Goal: Check status: Check status

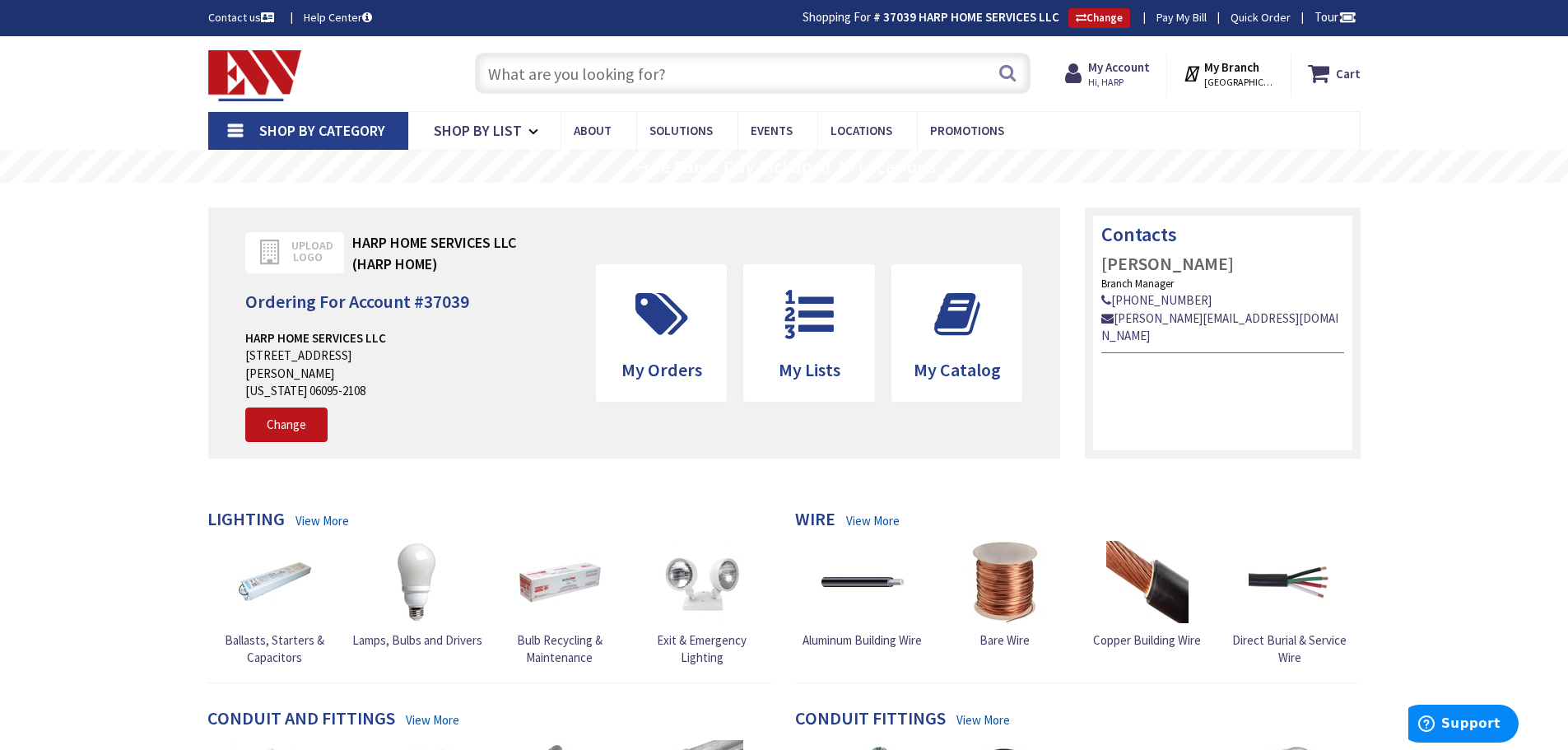
type input "[GEOGRAPHIC_DATA], [STREET_ADDRESS][PERSON_NAME]"
click at [1116, 64] on strong "My Account" at bounding box center [1119, 67] width 61 height 16
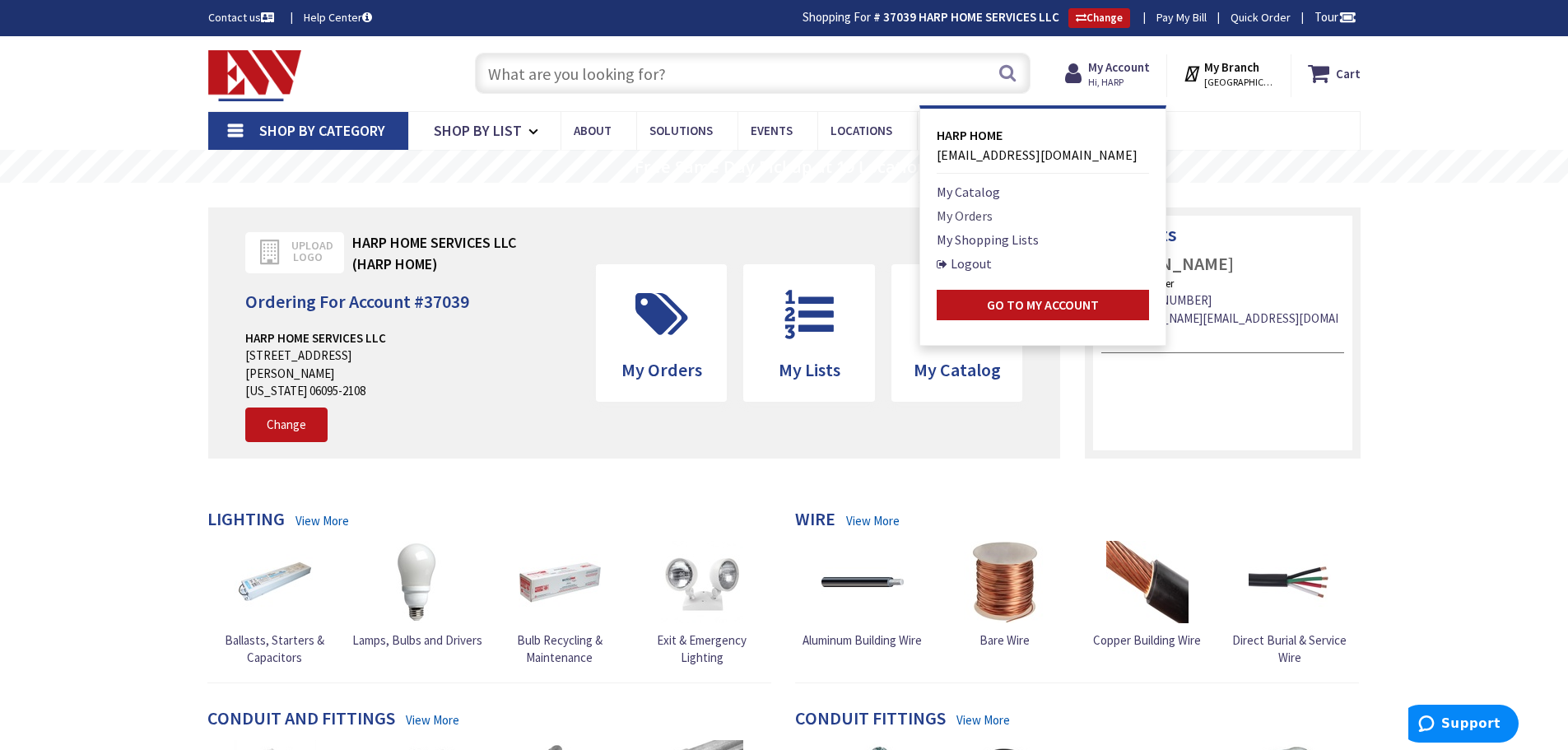
click at [993, 219] on link "My Orders" at bounding box center [964, 215] width 56 height 20
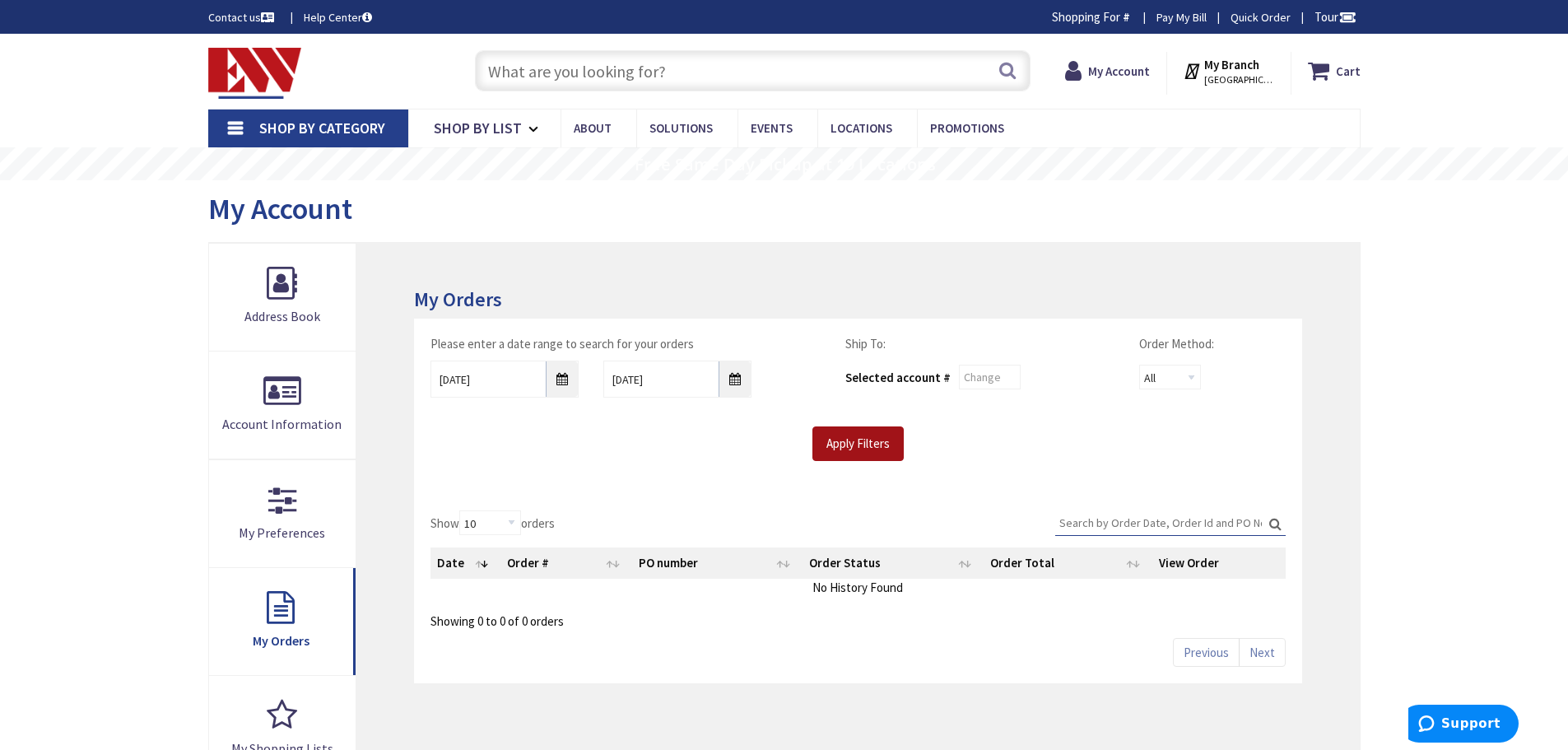
click at [853, 429] on input "Apply Filters" at bounding box center [858, 444] width 92 height 35
click at [1048, 429] on div "Apply Filters" at bounding box center [858, 444] width 879 height 35
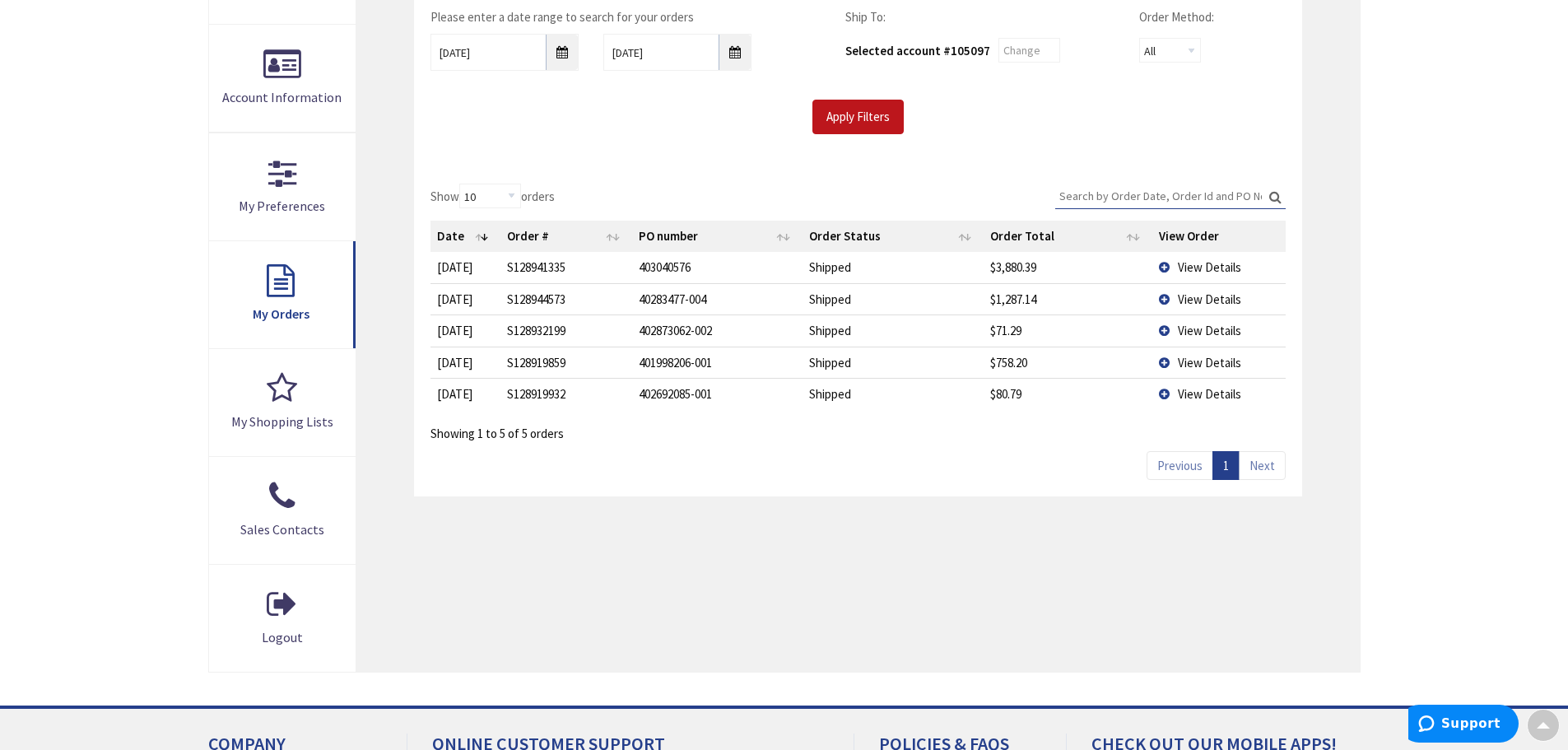
scroll to position [332, 0]
click at [1164, 264] on td "View Details" at bounding box center [1219, 264] width 133 height 30
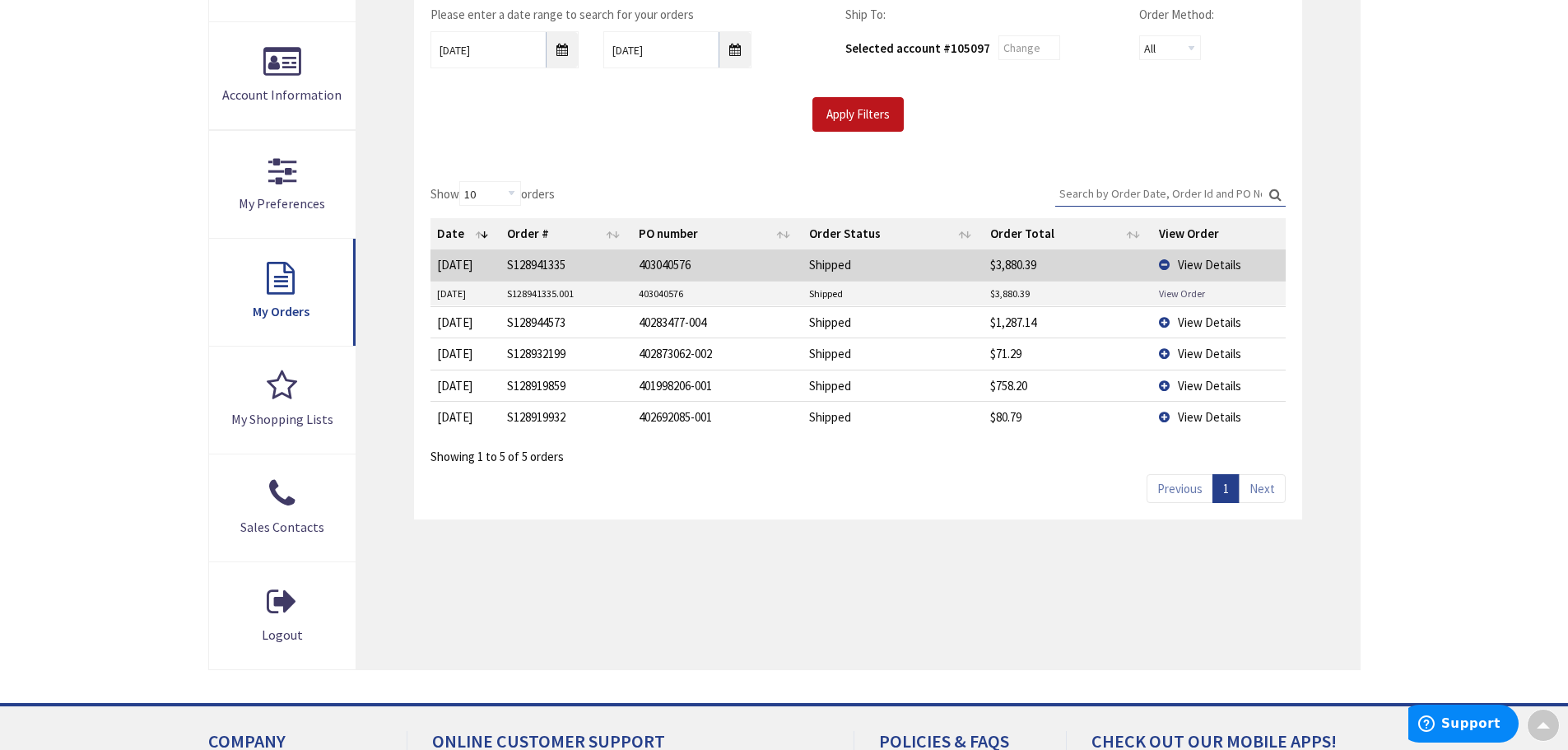
click at [1178, 296] on link "View Order" at bounding box center [1182, 294] width 46 height 14
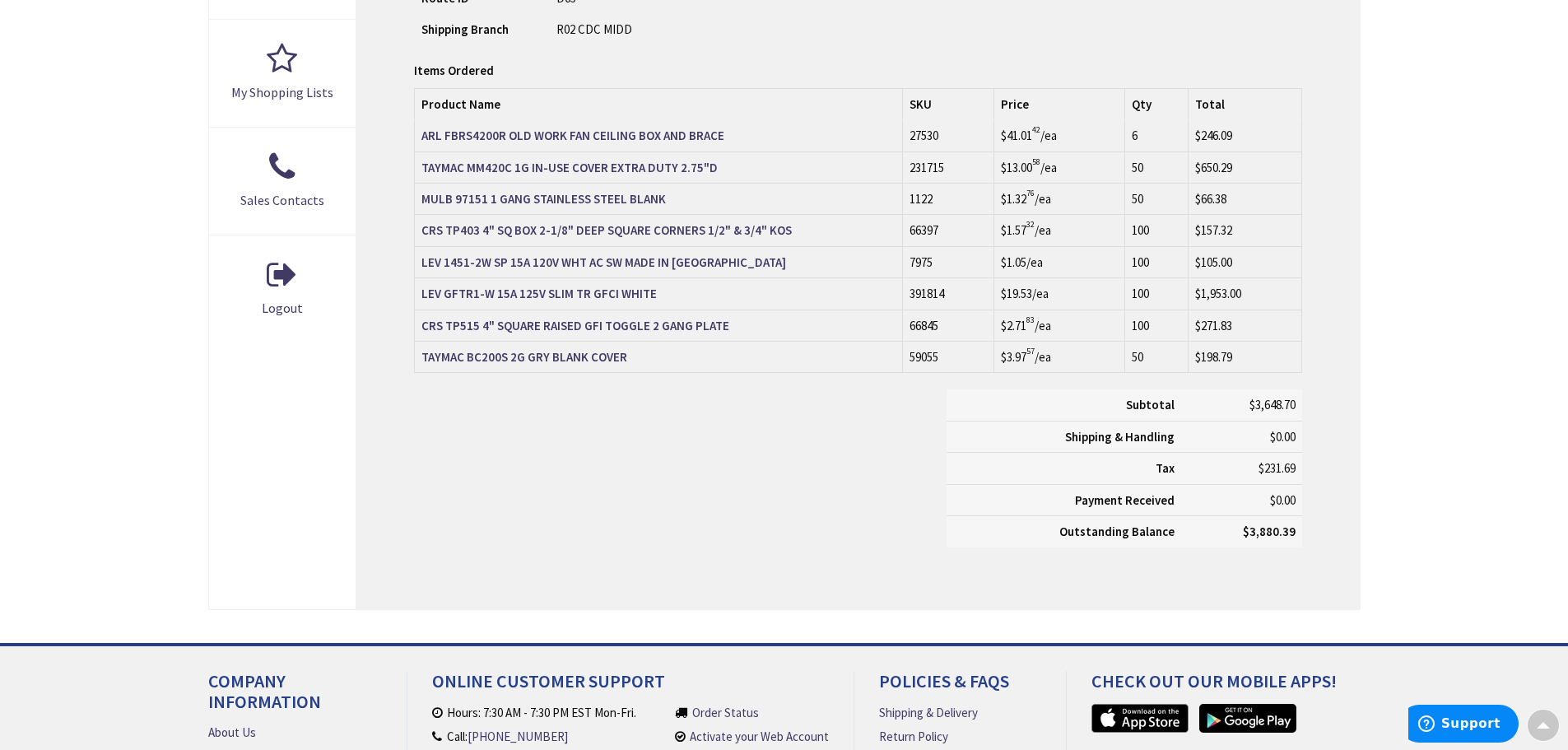
scroll to position [661, 0]
click at [1491, 365] on div "Skip to Content Toggle Nav Search Cart My Cart Close" at bounding box center [784, 166] width 1568 height 1581
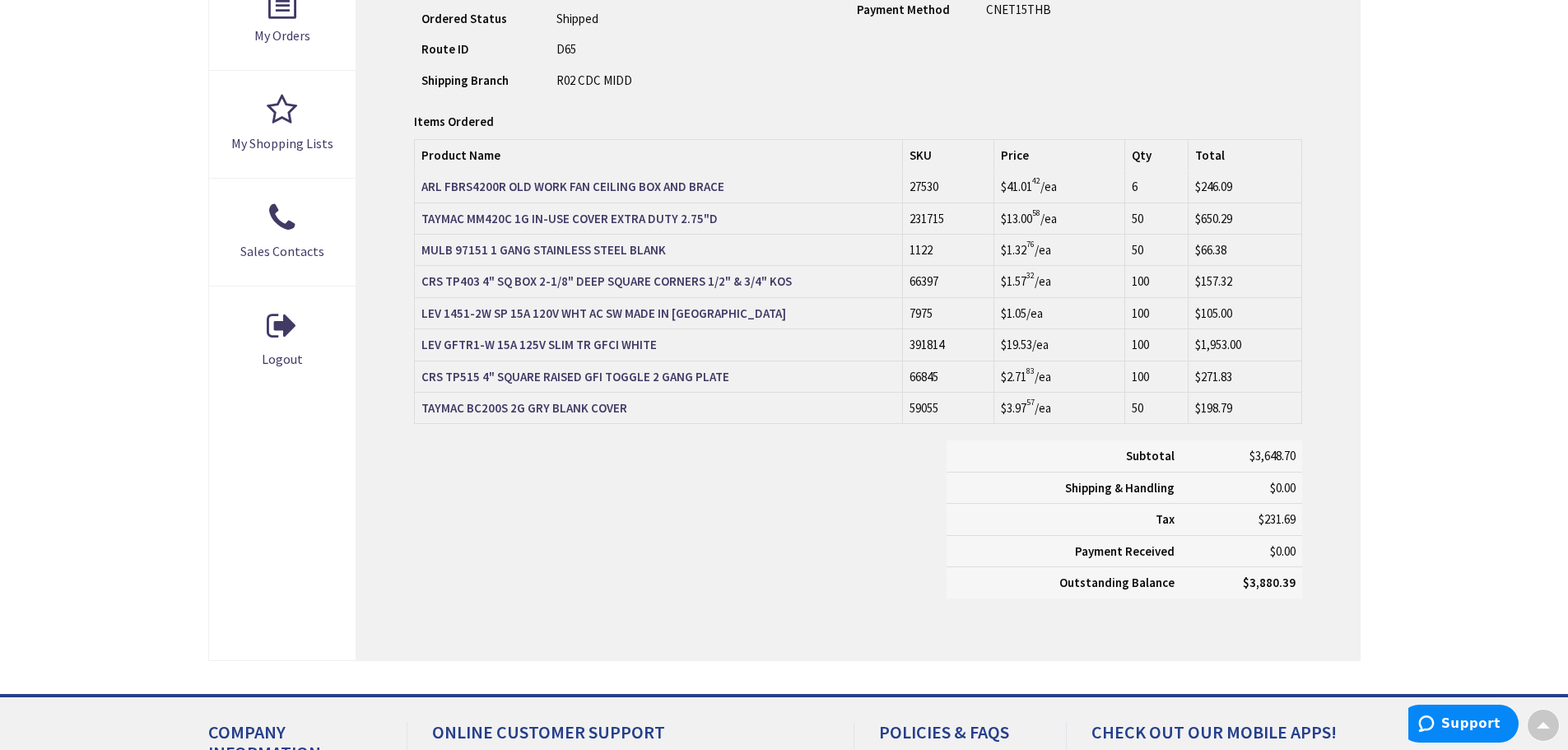
scroll to position [579, 0]
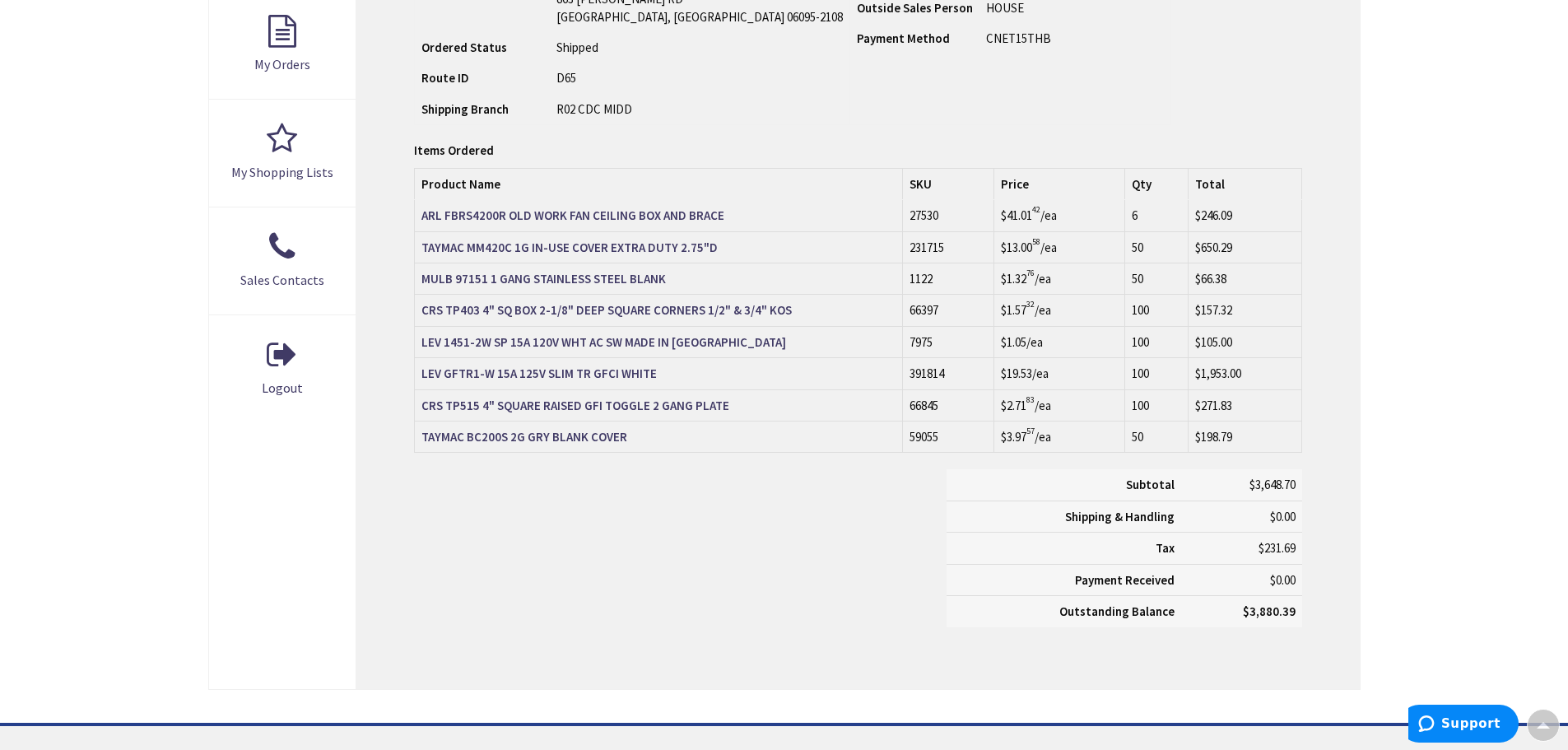
click at [1416, 252] on div "Skip to Content Toggle Nav Search Cart My Cart Close" at bounding box center [784, 248] width 1568 height 1581
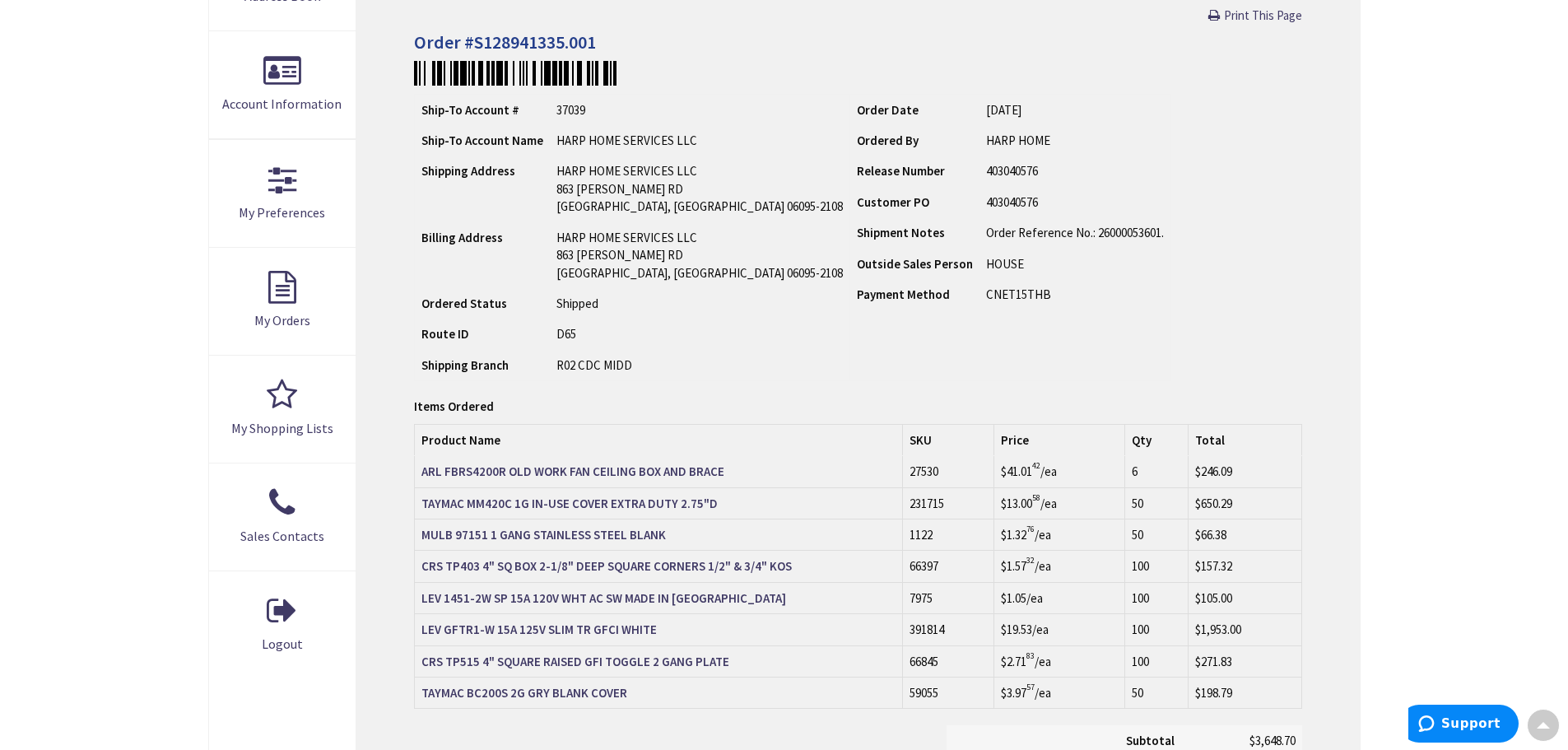
scroll to position [0, 0]
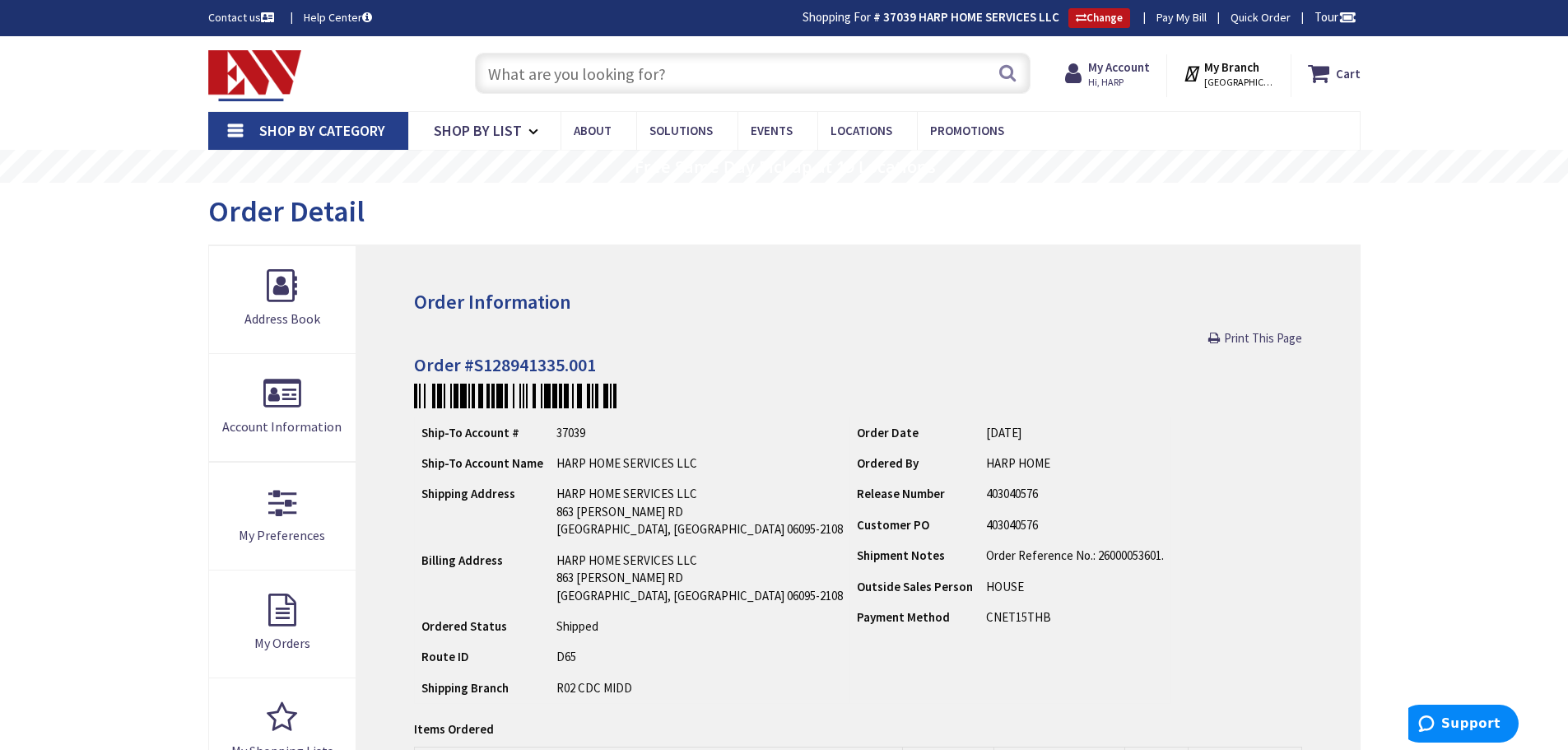
click at [530, 366] on h4 "Order #S128941335.001" at bounding box center [857, 365] width 887 height 20
copy h4 "S128941335.001"
